Goal: Transaction & Acquisition: Obtain resource

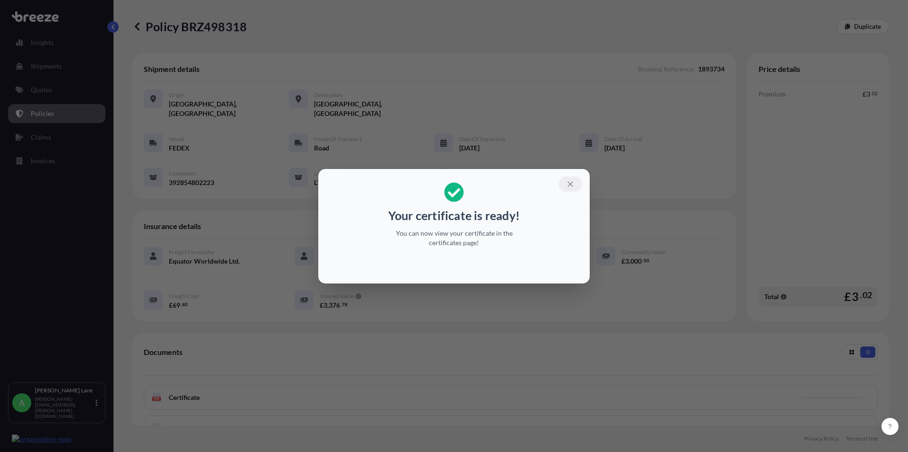
click at [568, 181] on icon "button" at bounding box center [570, 184] width 9 height 9
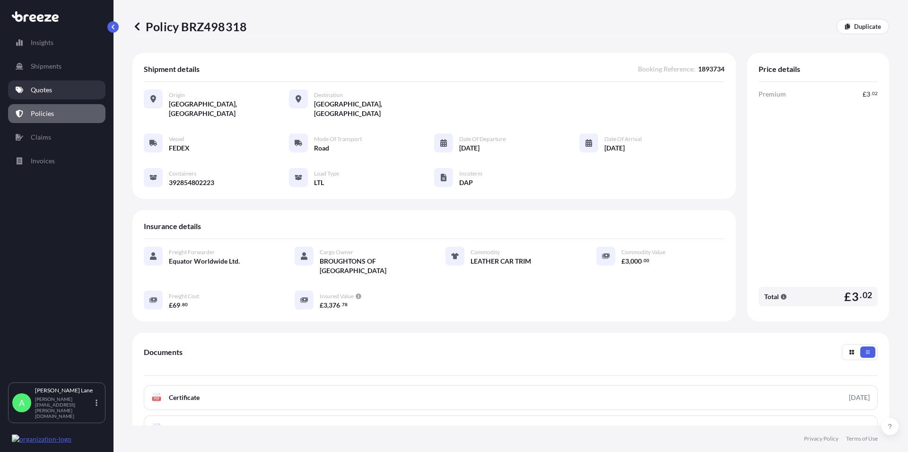
click at [29, 93] on link "Quotes" at bounding box center [56, 89] width 97 height 19
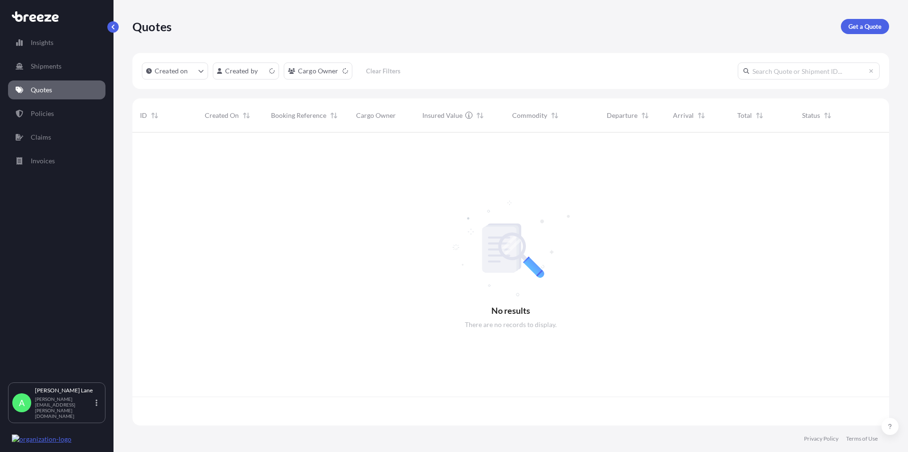
scroll to position [290, 749]
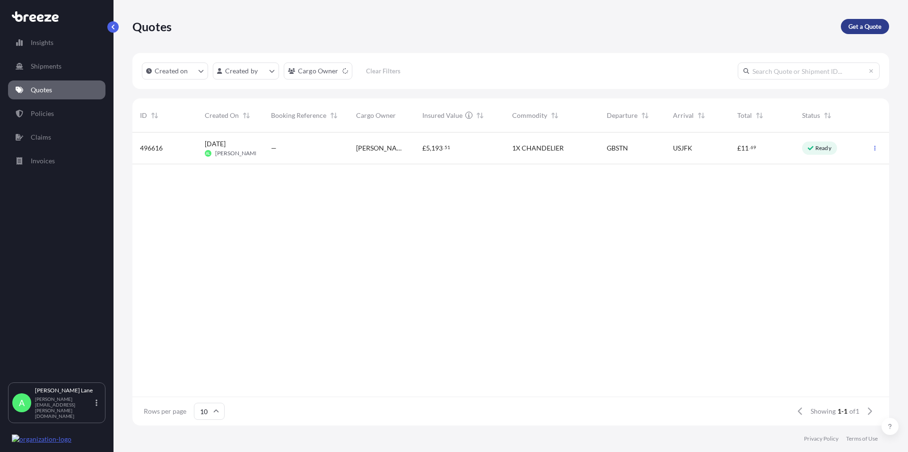
click at [864, 20] on link "Get a Quote" at bounding box center [865, 26] width 48 height 15
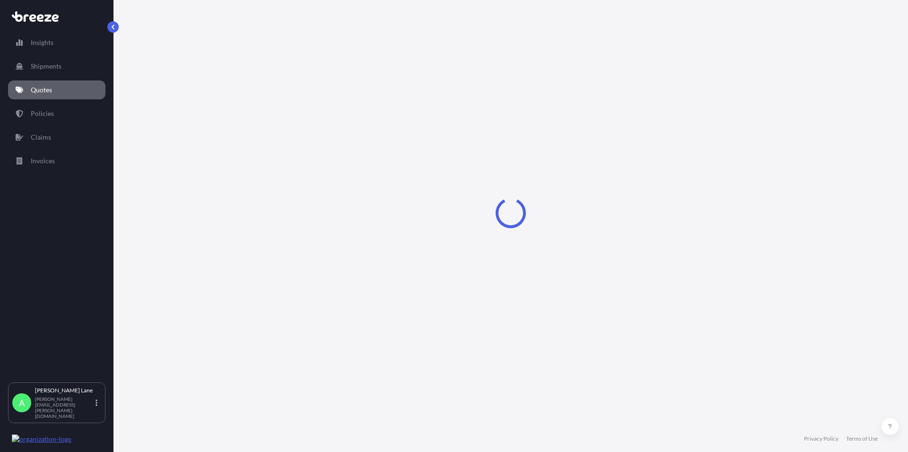
select select "Road"
select select "1"
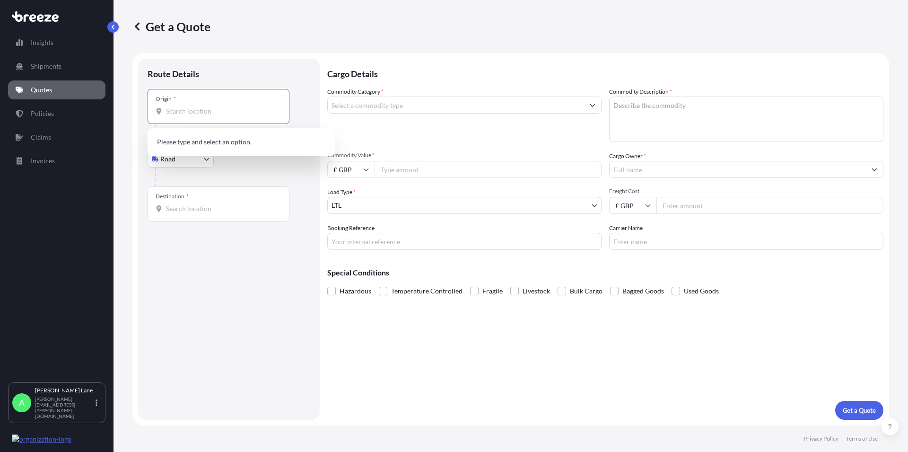
click at [217, 111] on input "Origin *" at bounding box center [222, 110] width 112 height 9
click at [183, 158] on body "0 options available. Insights Shipments Quotes Policies Claims Invoices A [PERS…" at bounding box center [454, 226] width 908 height 452
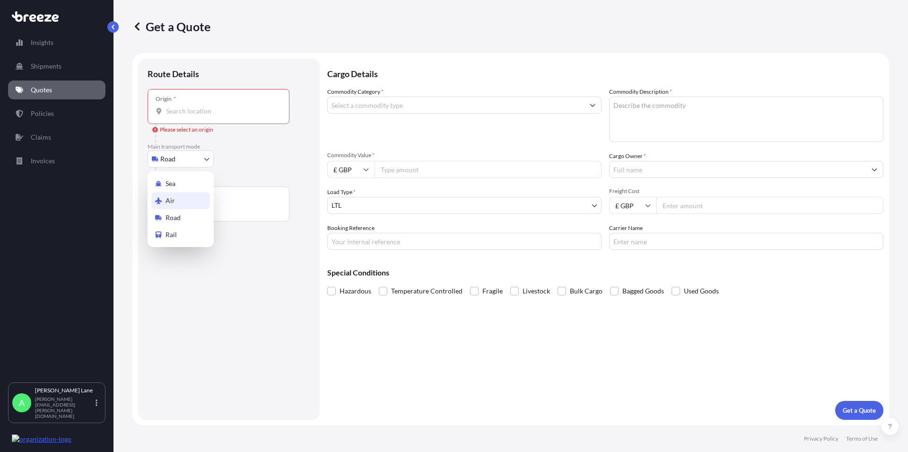
click at [177, 199] on div "Air" at bounding box center [180, 200] width 59 height 17
select select "Air"
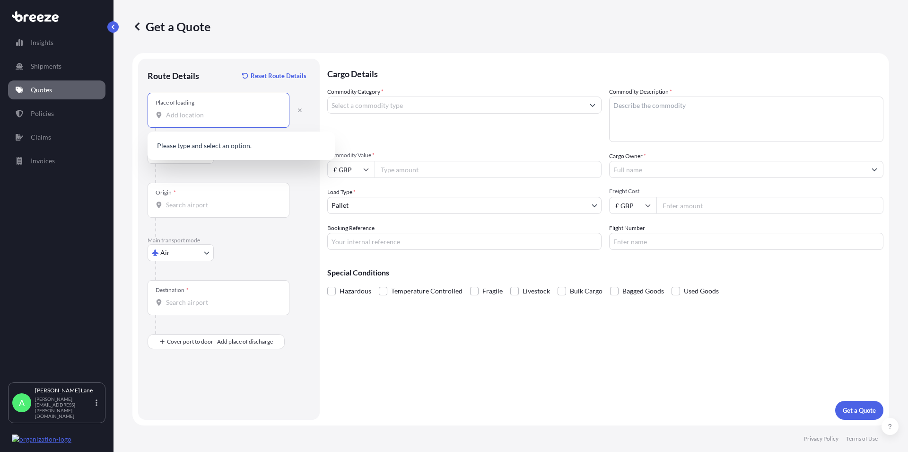
click at [189, 117] on input "Place of loading" at bounding box center [222, 114] width 112 height 9
paste input "E18 1BY"
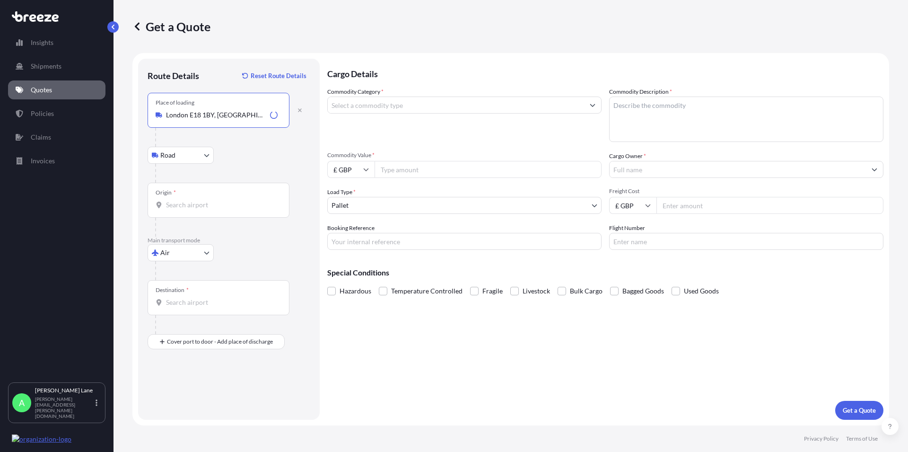
type input "London E18 1BY, [GEOGRAPHIC_DATA]"
click at [193, 205] on input "Origin *" at bounding box center [222, 204] width 112 height 9
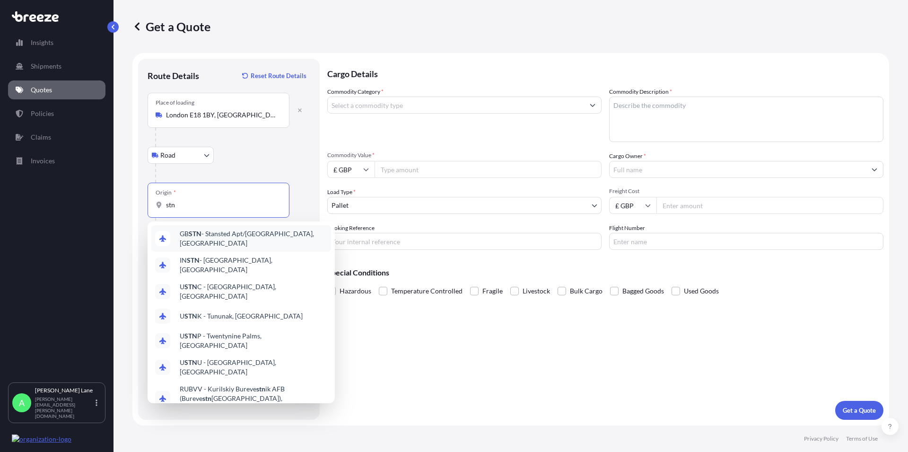
click at [203, 236] on span "GB STN - Stansted Apt/[GEOGRAPHIC_DATA], [GEOGRAPHIC_DATA]" at bounding box center [254, 238] width 148 height 19
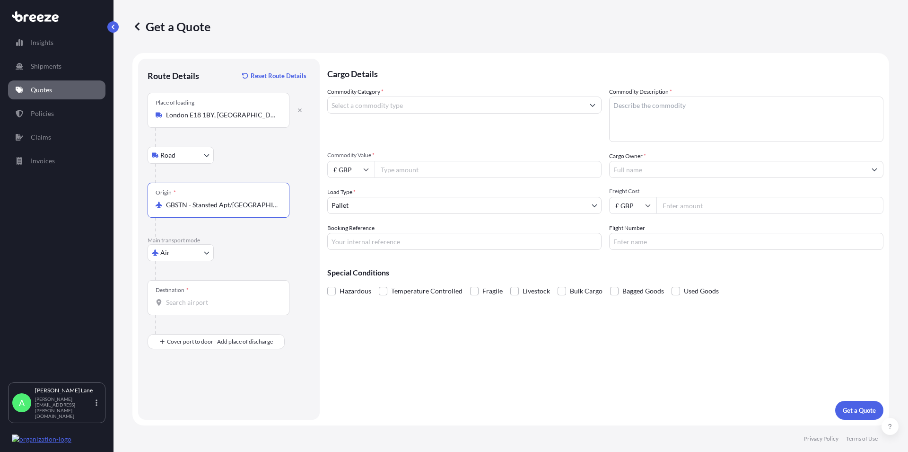
type input "GBSTN - Stansted Apt/[GEOGRAPHIC_DATA], [GEOGRAPHIC_DATA]"
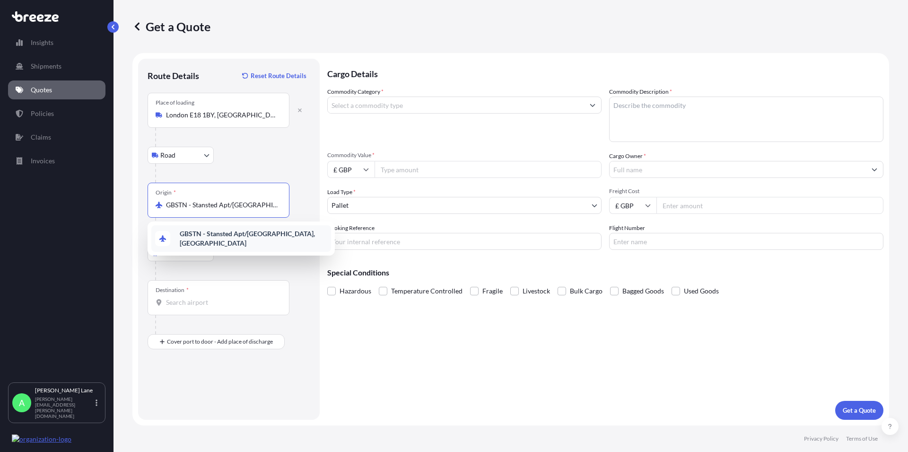
click at [208, 241] on span "GBSTN - Stansted Apt/[GEOGRAPHIC_DATA], [GEOGRAPHIC_DATA]" at bounding box center [254, 238] width 148 height 19
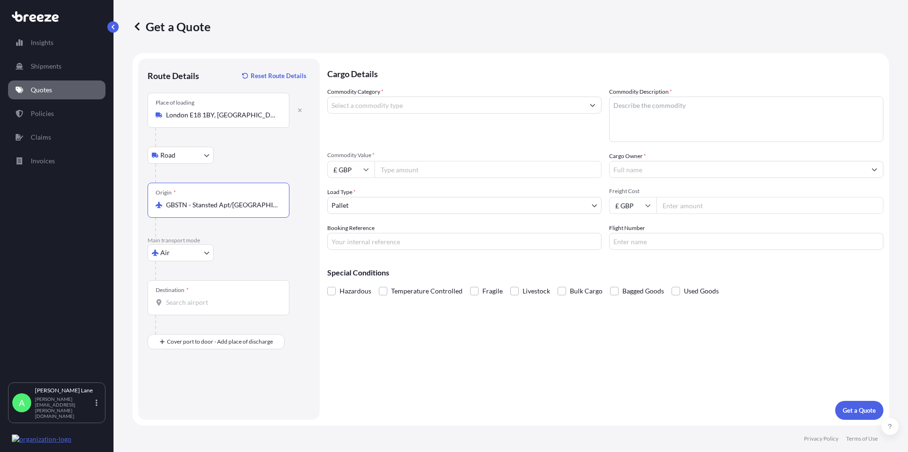
click at [181, 303] on input "Destination *" at bounding box center [222, 301] width 112 height 9
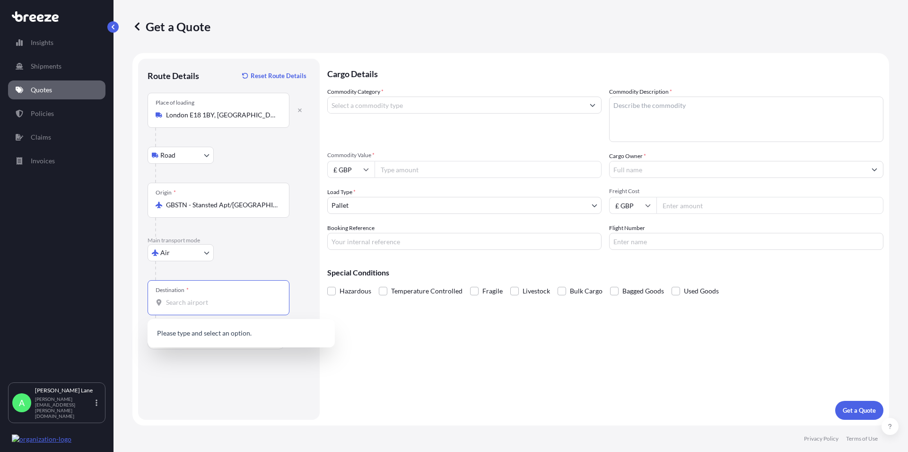
paste input "[GEOGRAPHIC_DATA]"
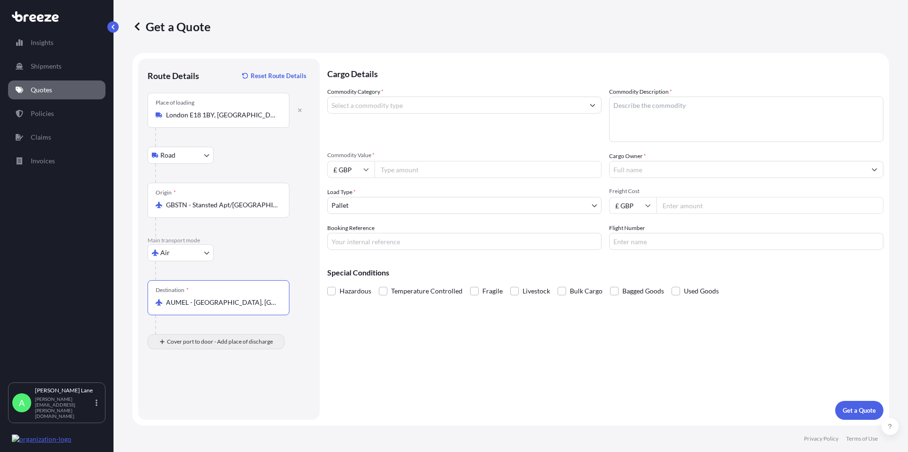
type input "AUMEL - [GEOGRAPHIC_DATA], [GEOGRAPHIC_DATA]"
click at [181, 385] on div "Place of Discharge" at bounding box center [219, 387] width 142 height 35
click at [181, 387] on input "Place of Discharge" at bounding box center [222, 391] width 112 height 9
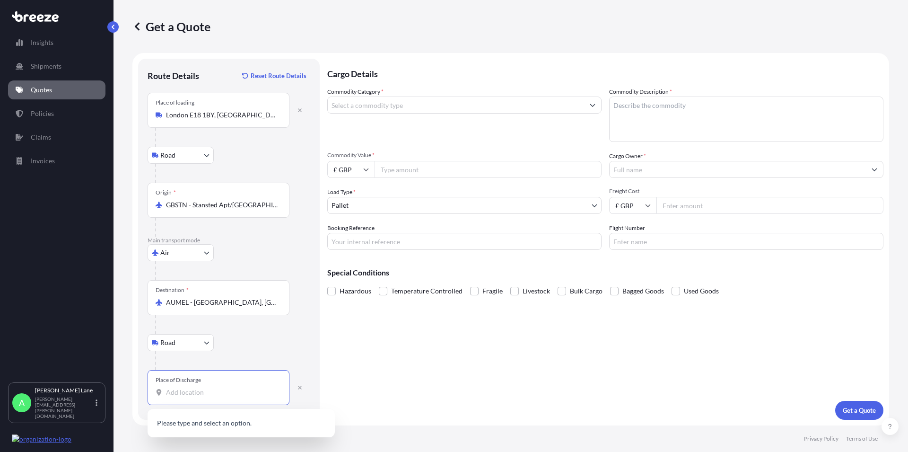
click at [175, 393] on input "Place of Discharge" at bounding box center [222, 391] width 112 height 9
paste input "[GEOGRAPHIC_DATA]"
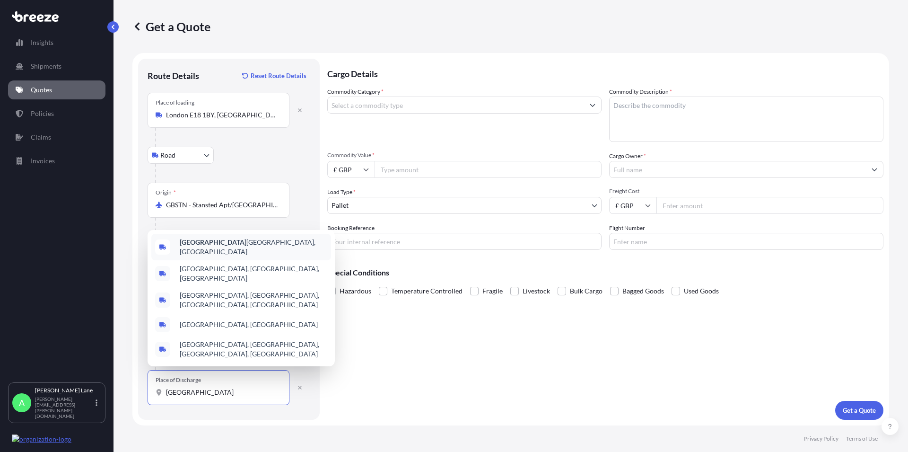
click at [246, 256] on span "[GEOGRAPHIC_DATA], [GEOGRAPHIC_DATA]" at bounding box center [254, 246] width 148 height 19
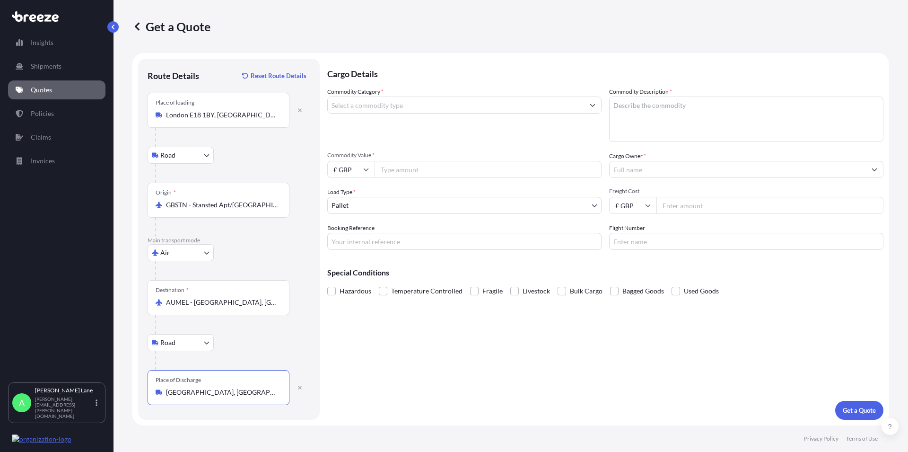
type input "[GEOGRAPHIC_DATA], [GEOGRAPHIC_DATA]"
click at [384, 104] on input "Commodity Category *" at bounding box center [456, 104] width 256 height 17
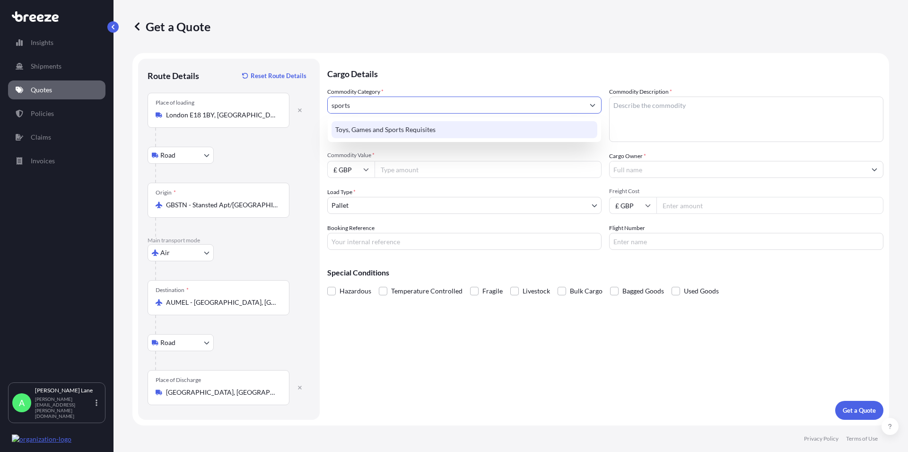
click at [400, 125] on div "Toys, Games and Sports Requisites" at bounding box center [465, 129] width 266 height 17
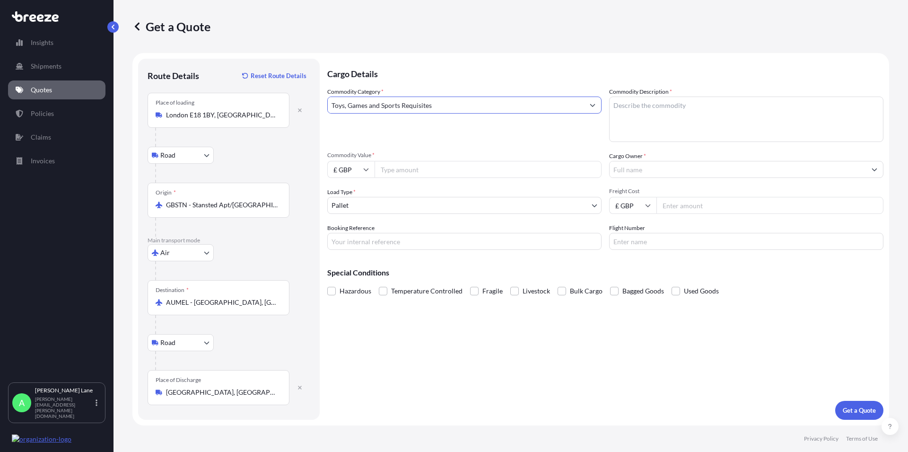
type input "Toys, Games and Sports Requisites"
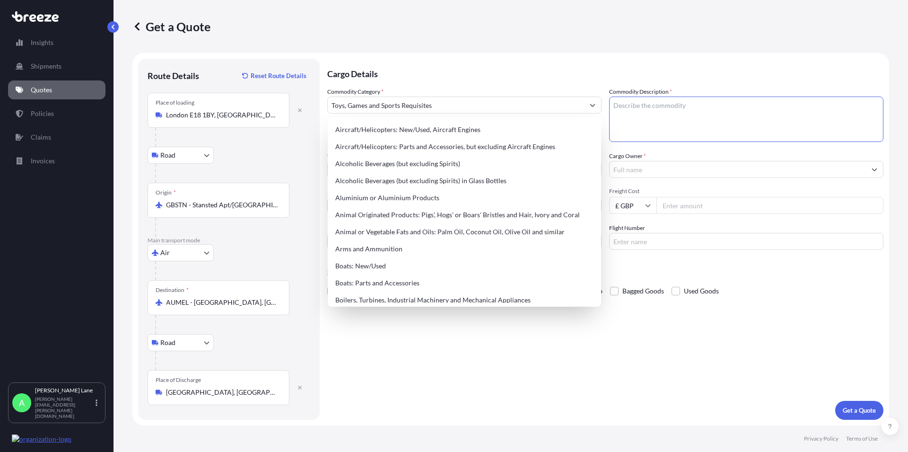
click at [638, 118] on textarea "Commodity Description *" at bounding box center [746, 118] width 274 height 45
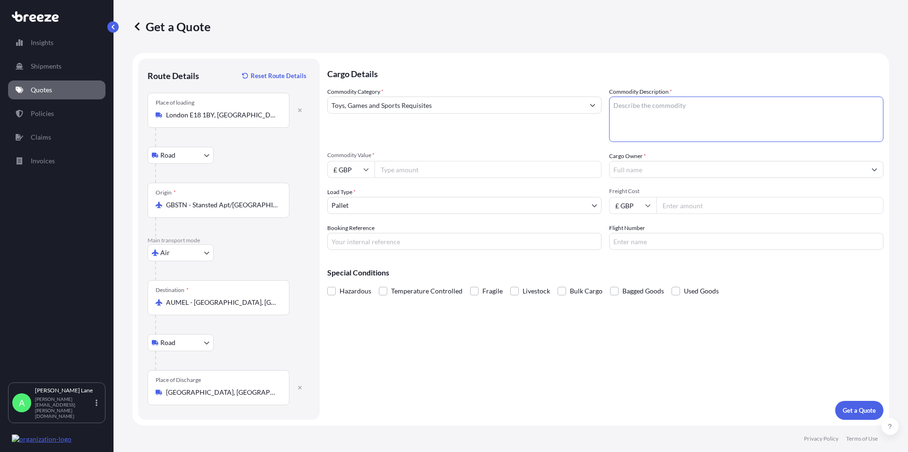
paste textarea "[PERSON_NAME] CRICKET BALLS"
type textarea "[PERSON_NAME] CRICKET BALLS"
click at [480, 168] on input "Commodity Value *" at bounding box center [488, 169] width 227 height 17
type input "8000"
click at [644, 175] on input "Cargo Owner *" at bounding box center [738, 169] width 256 height 17
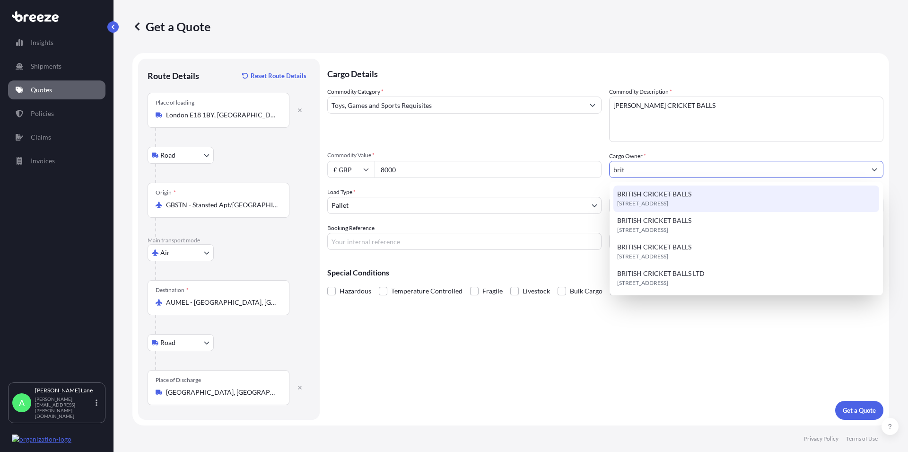
click at [640, 190] on span "BRITISH CRICKET BALLS" at bounding box center [654, 193] width 74 height 9
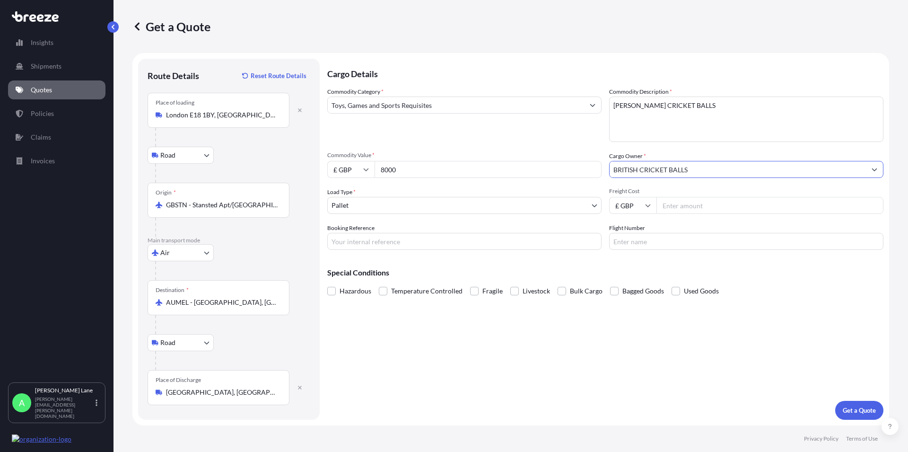
type input "BRITISH CRICKET BALLS"
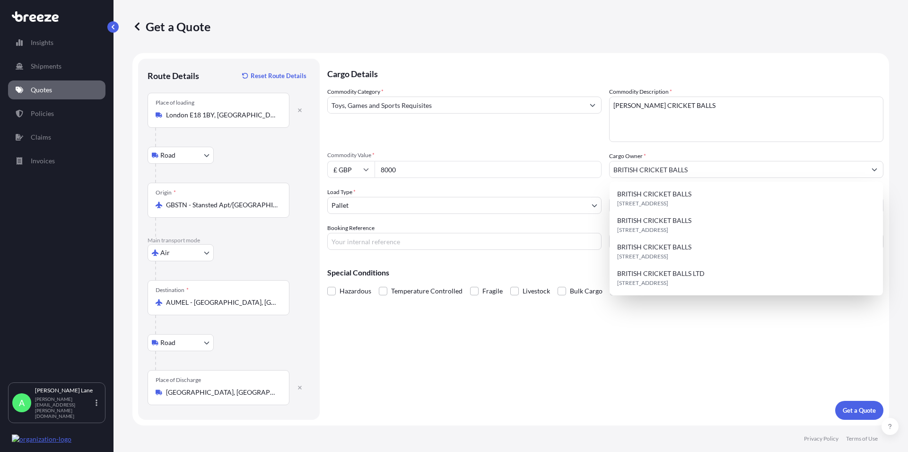
drag, startPoint x: 641, startPoint y: 393, endPoint x: 655, endPoint y: 372, distance: 25.5
click at [641, 392] on div "Cargo Details Commodity Category * Toys, Games and Sports Requisites Commodity …" at bounding box center [605, 239] width 556 height 361
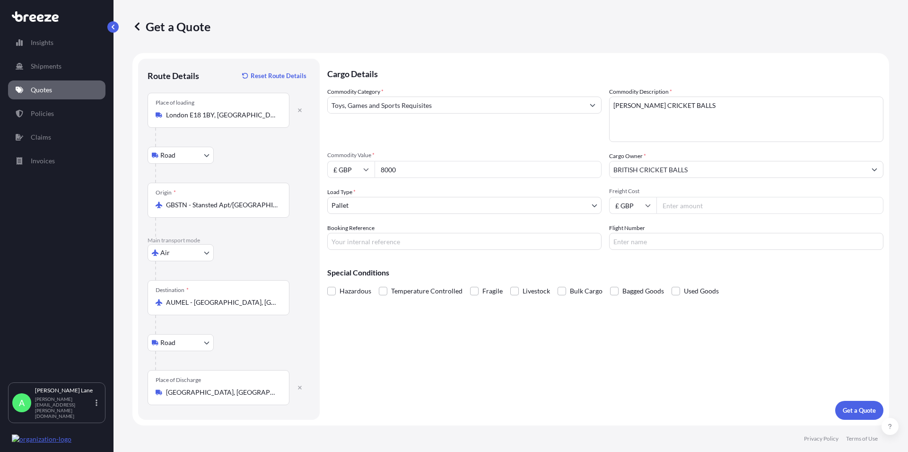
click at [686, 202] on input "Freight Cost" at bounding box center [769, 205] width 227 height 17
type input "1129.32"
click at [371, 245] on input "Booking Reference" at bounding box center [464, 241] width 274 height 17
paste input "1894937"
type input "1894937"
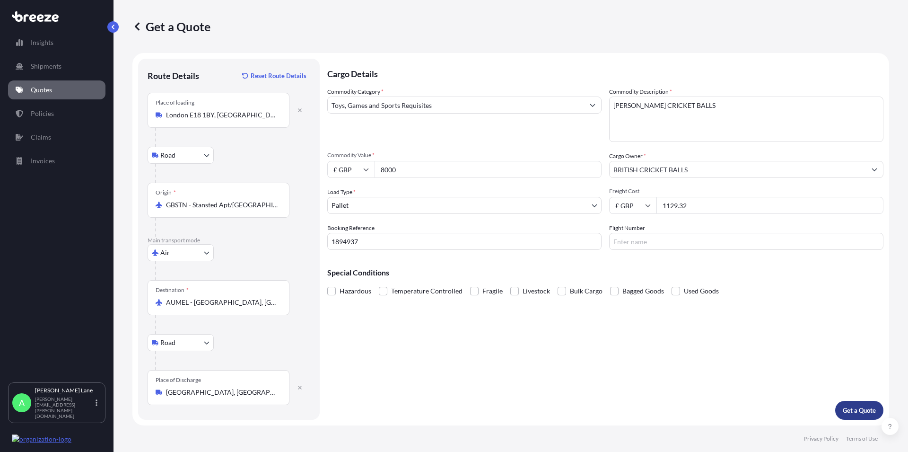
click at [852, 409] on p "Get a Quote" at bounding box center [859, 409] width 33 height 9
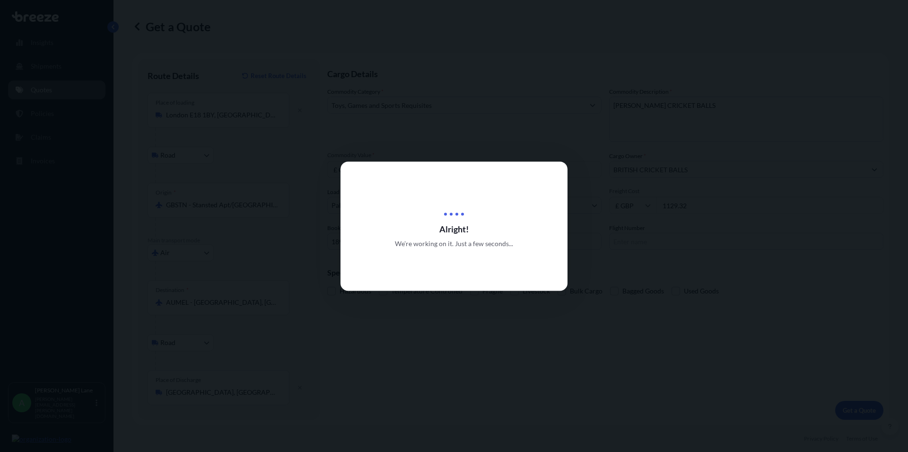
select select "Road"
select select "Air"
select select "Road"
select select "1"
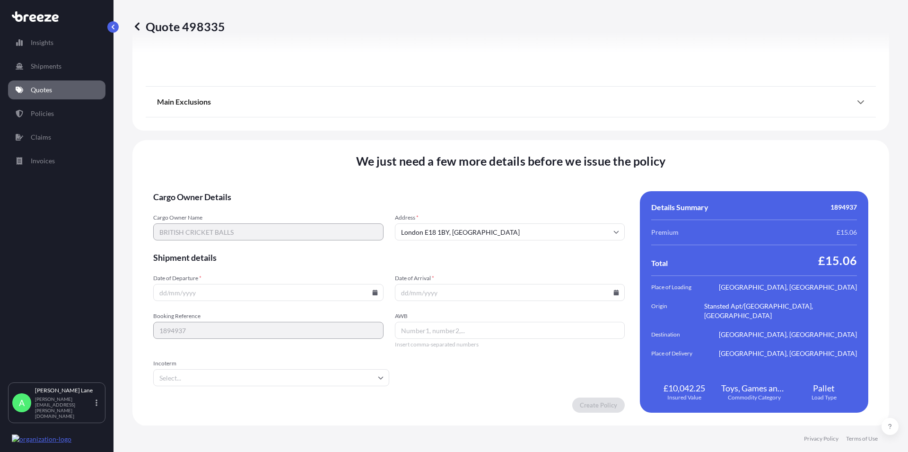
scroll to position [1237, 0]
click at [372, 292] on icon at bounding box center [374, 292] width 5 height 6
click at [288, 171] on button "5" at bounding box center [289, 171] width 15 height 15
type input "[DATE]"
click at [614, 290] on icon at bounding box center [616, 292] width 5 height 6
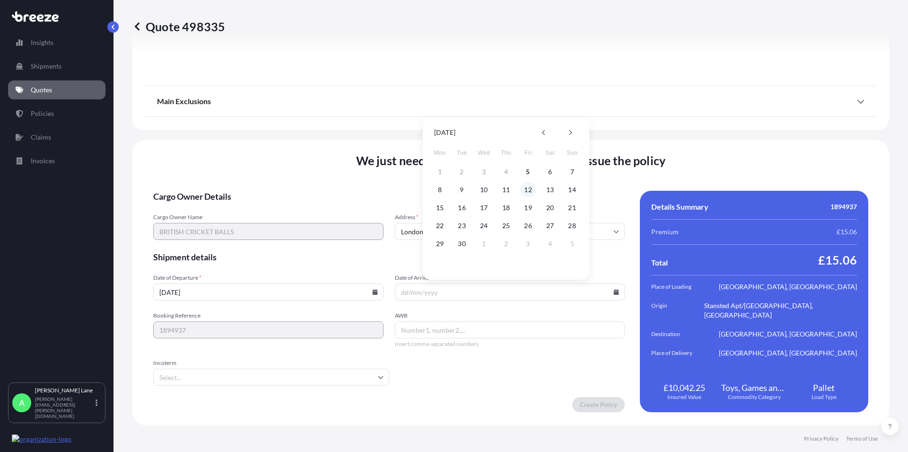
click at [530, 190] on button "12" at bounding box center [528, 189] width 15 height 15
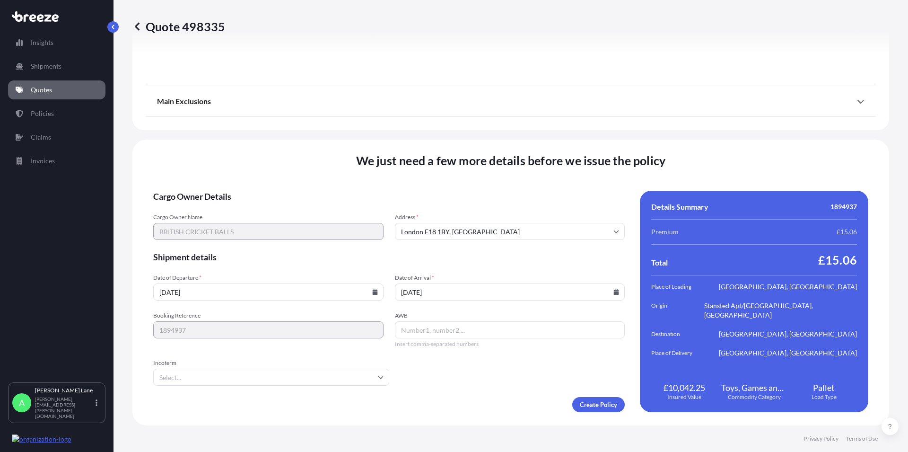
type input "[DATE]"
click at [421, 324] on input "AWB" at bounding box center [510, 329] width 230 height 17
paste input "392890843758"
type input "392890843758"
click at [378, 370] on input "Incoterm" at bounding box center [271, 376] width 236 height 17
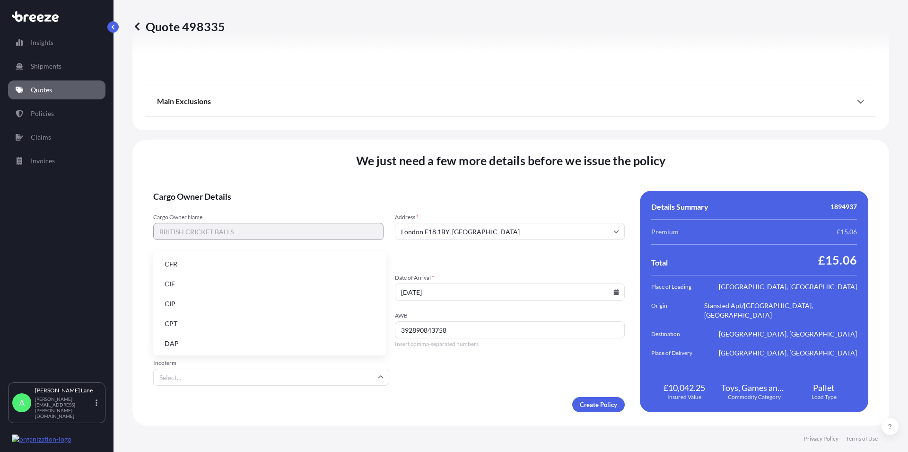
click at [236, 343] on li "DAP" at bounding box center [270, 343] width 226 height 18
